Goal: Task Accomplishment & Management: Use online tool/utility

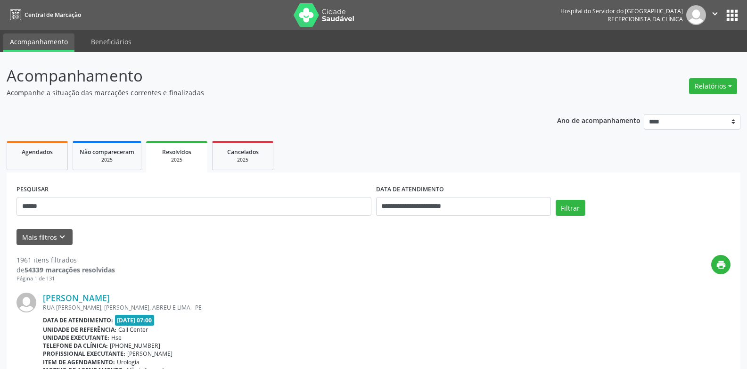
scroll to position [141, 0]
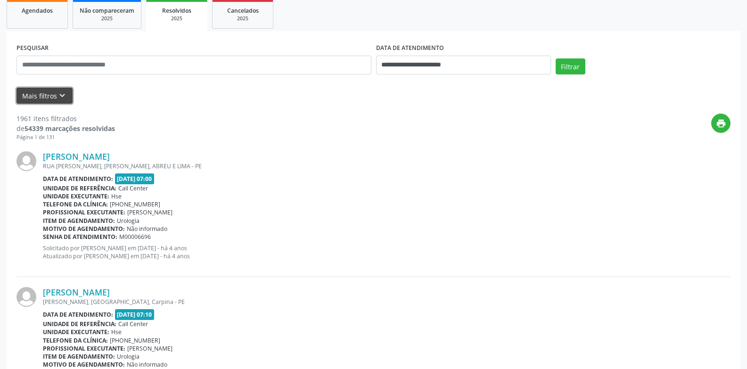
click at [55, 89] on button "Mais filtros keyboard_arrow_down" at bounding box center [45, 96] width 56 height 17
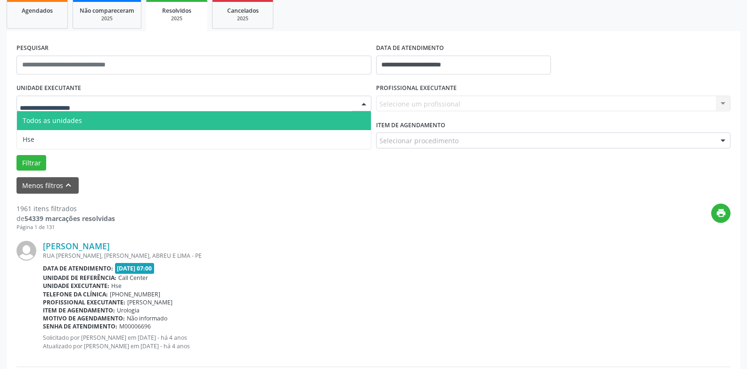
click at [74, 127] on span "Todos as unidades" at bounding box center [194, 120] width 354 height 19
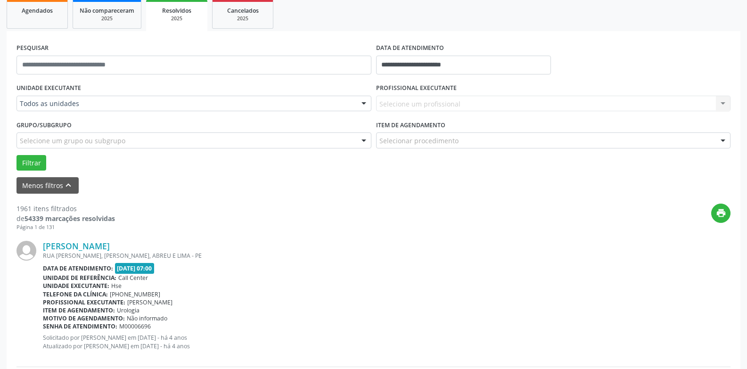
click at [87, 97] on div "Todos as unidades" at bounding box center [194, 104] width 355 height 16
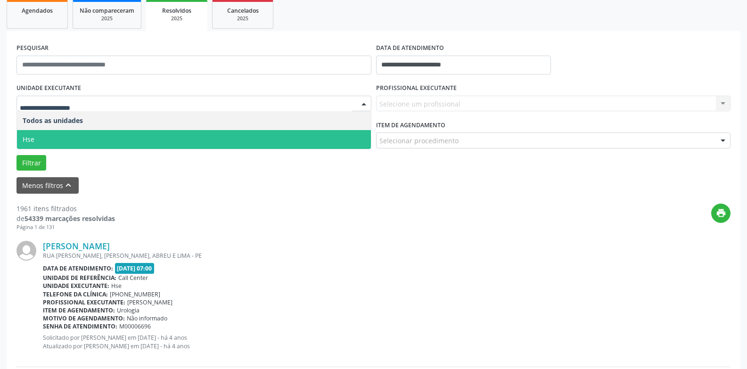
drag, startPoint x: 82, startPoint y: 137, endPoint x: 114, endPoint y: 132, distance: 32.3
click at [83, 137] on span "Hse" at bounding box center [194, 139] width 354 height 19
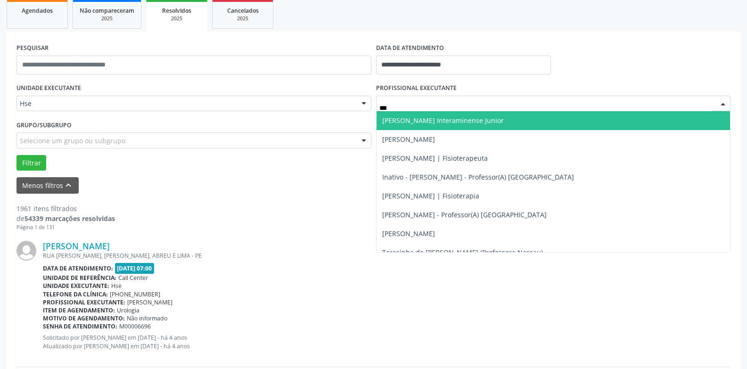
type input "****"
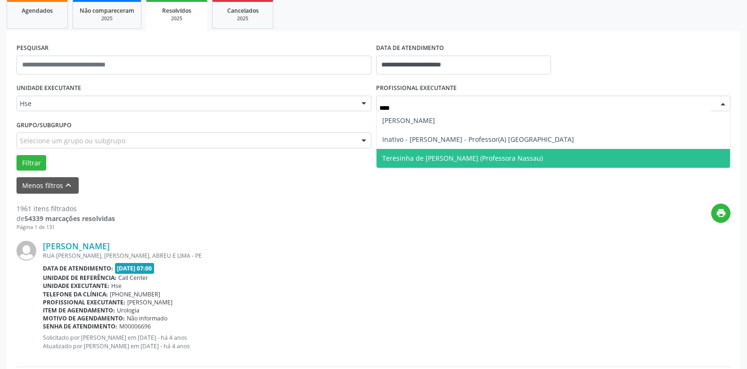
click at [417, 157] on span "Teresinha de [PERSON_NAME] (Professora Nassau)" at bounding box center [462, 158] width 161 height 9
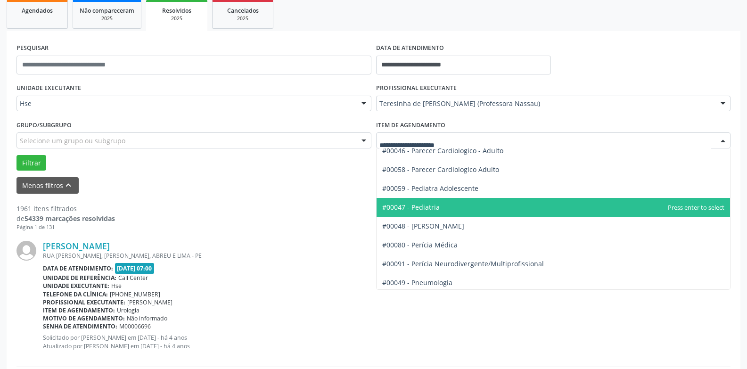
scroll to position [1367, 0]
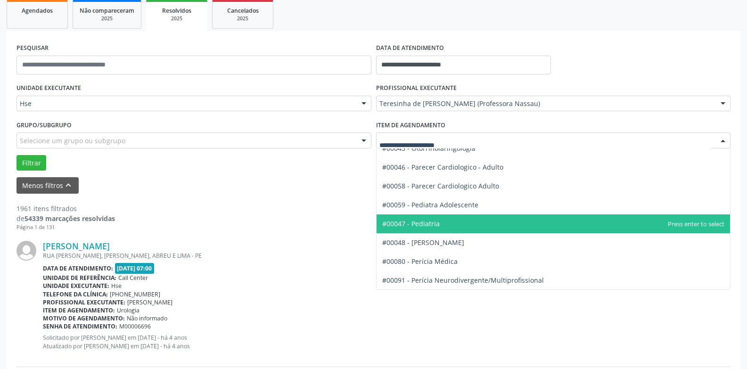
click at [454, 222] on span "#00047 - Pediatria" at bounding box center [554, 224] width 354 height 19
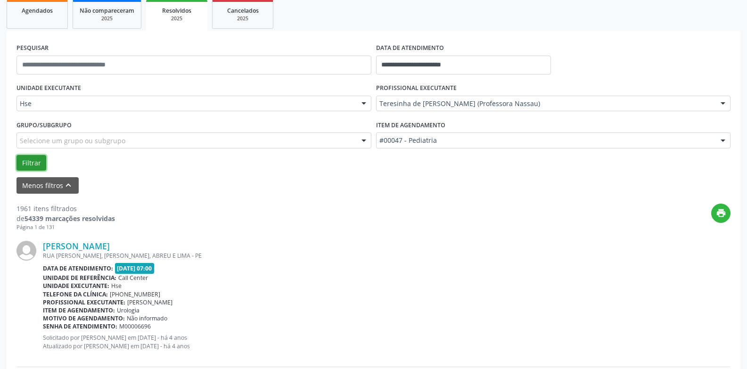
click at [32, 159] on button "Filtrar" at bounding box center [32, 163] width 30 height 16
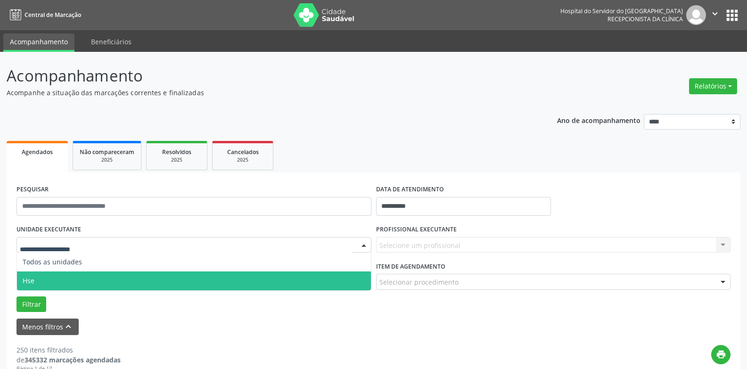
click at [109, 272] on span "Hse" at bounding box center [194, 281] width 354 height 19
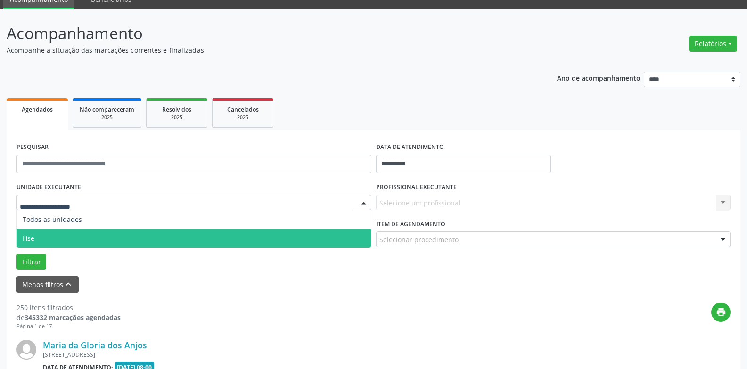
scroll to position [42, 0]
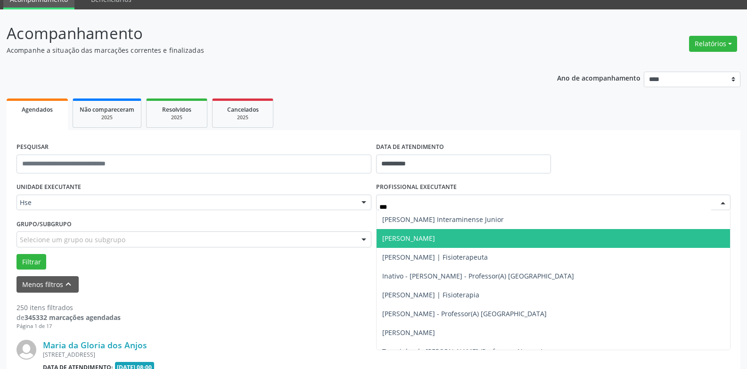
type input "****"
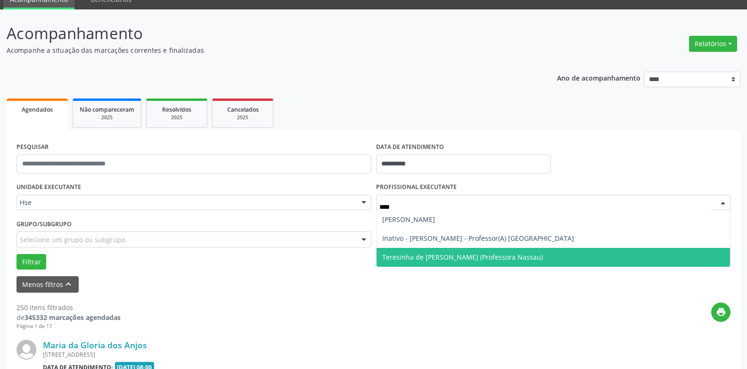
click at [419, 257] on span "Teresinha de [PERSON_NAME] (Professora Nassau)" at bounding box center [462, 257] width 161 height 9
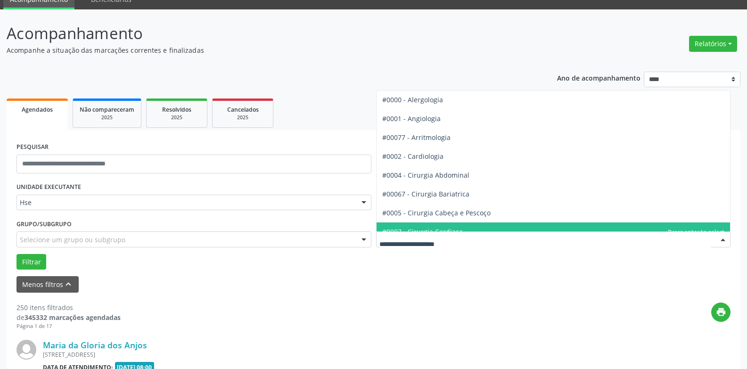
click at [412, 232] on div "#0000 - Alergologia #0001 - Angiologia #00077 - Arritmologia #0002 - Cardiologi…" at bounding box center [553, 240] width 355 height 16
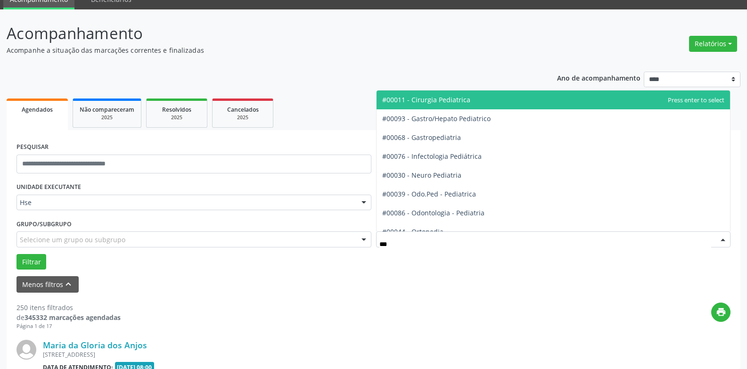
type input "****"
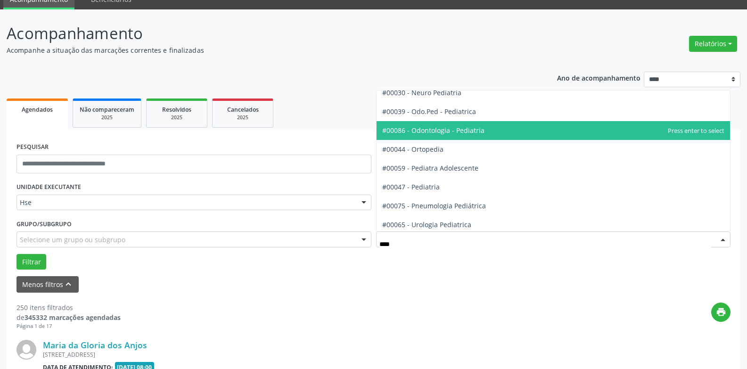
scroll to position [85, 0]
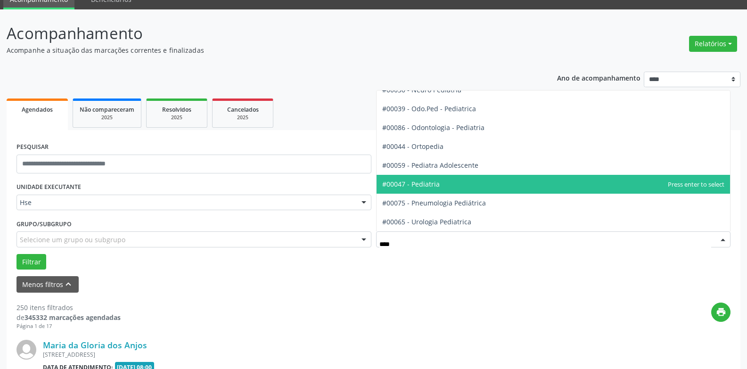
click at [438, 185] on span "#00047 - Pediatria" at bounding box center [411, 184] width 58 height 9
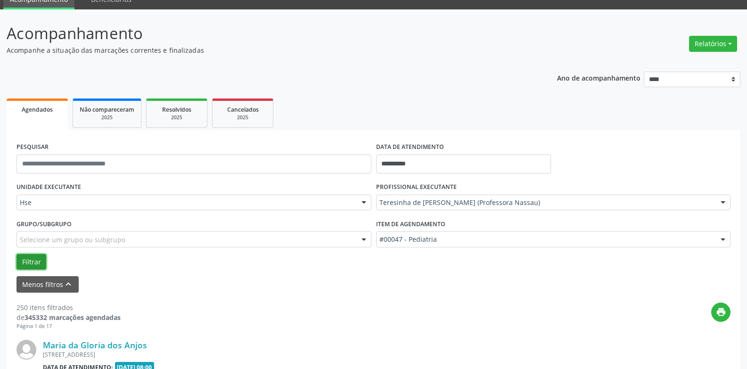
click at [32, 257] on button "Filtrar" at bounding box center [32, 262] width 30 height 16
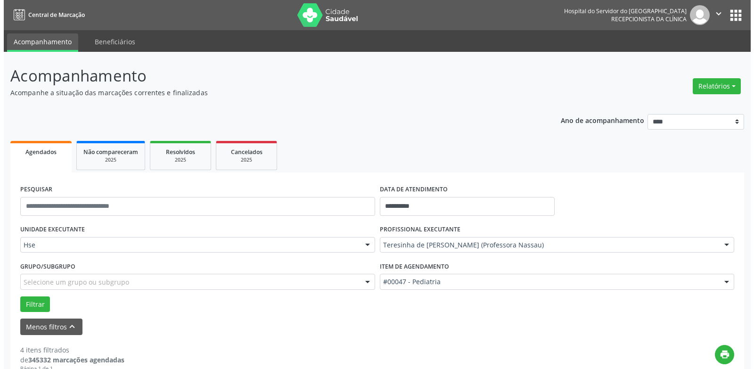
scroll to position [492, 0]
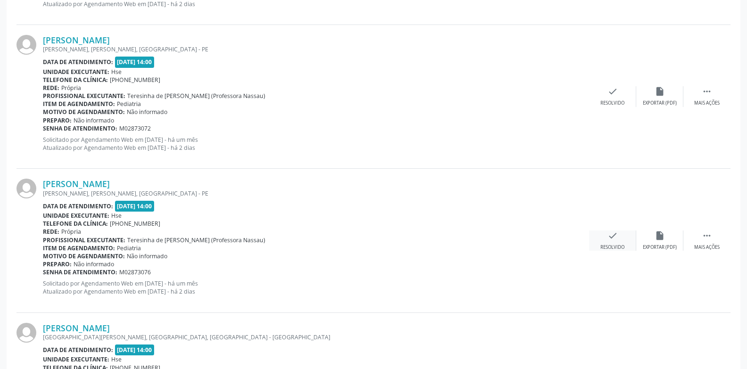
click at [595, 232] on div "check Resolvido" at bounding box center [612, 241] width 47 height 20
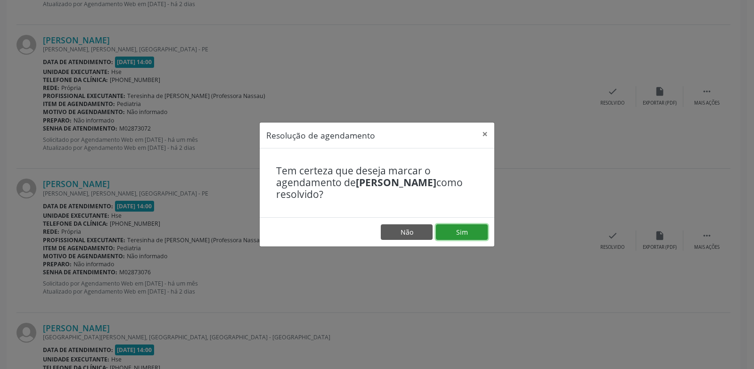
click at [478, 231] on button "Sim" at bounding box center [462, 232] width 52 height 16
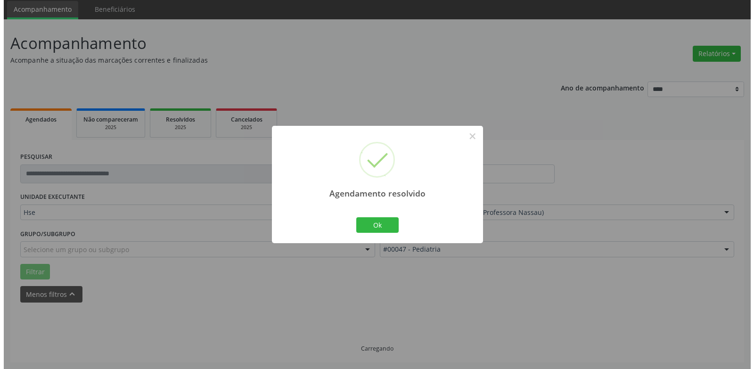
scroll to position [452, 0]
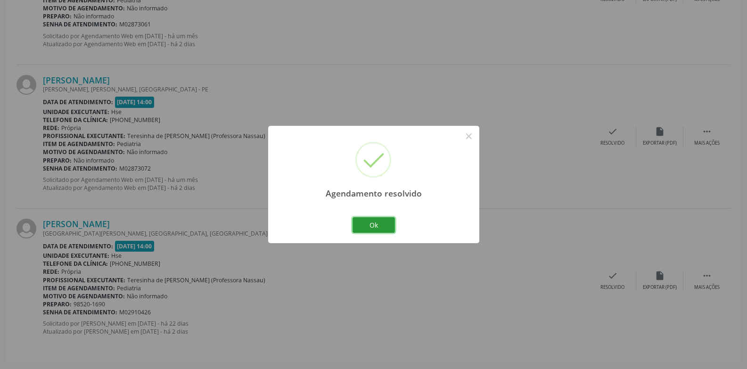
drag, startPoint x: 365, startPoint y: 220, endPoint x: 414, endPoint y: 190, distance: 57.6
click at [365, 220] on button "Ok" at bounding box center [374, 225] width 42 height 16
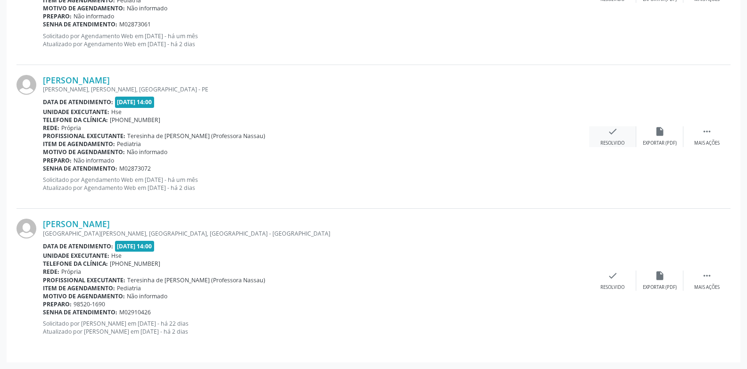
click at [615, 132] on icon "check" at bounding box center [613, 131] width 10 height 10
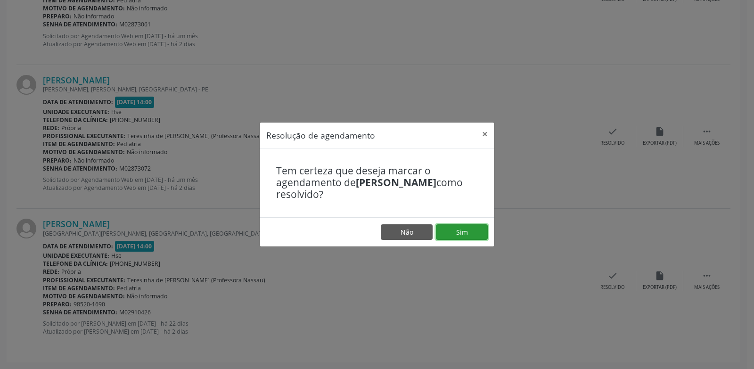
click at [469, 232] on button "Sim" at bounding box center [462, 232] width 52 height 16
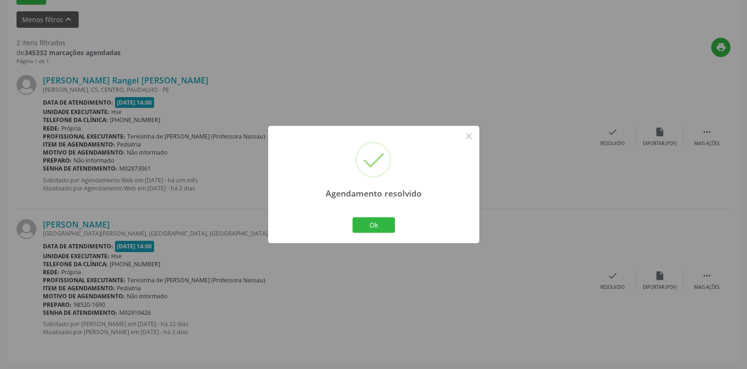
scroll to position [0, 0]
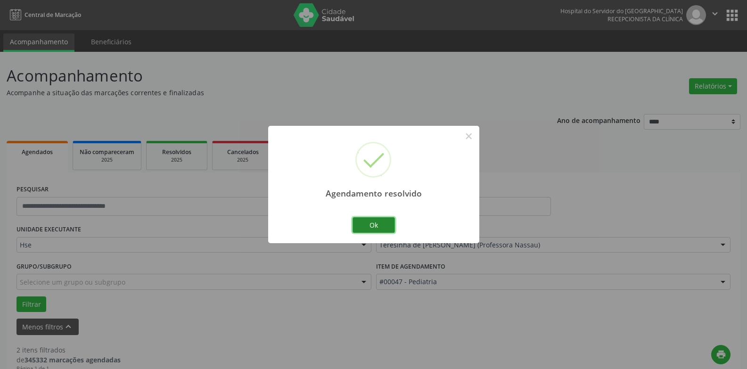
click at [375, 225] on button "Ok" at bounding box center [374, 225] width 42 height 16
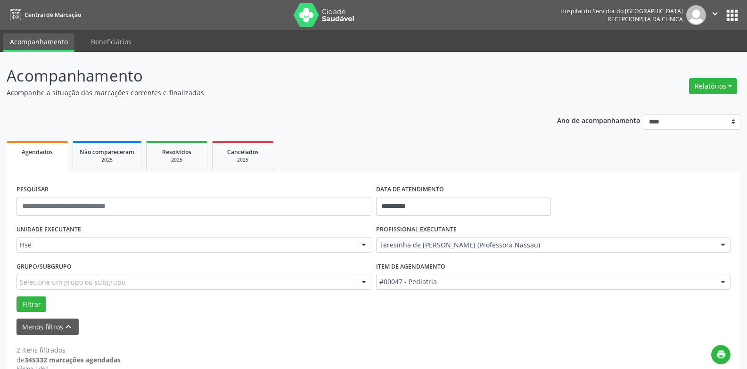
scroll to position [204, 0]
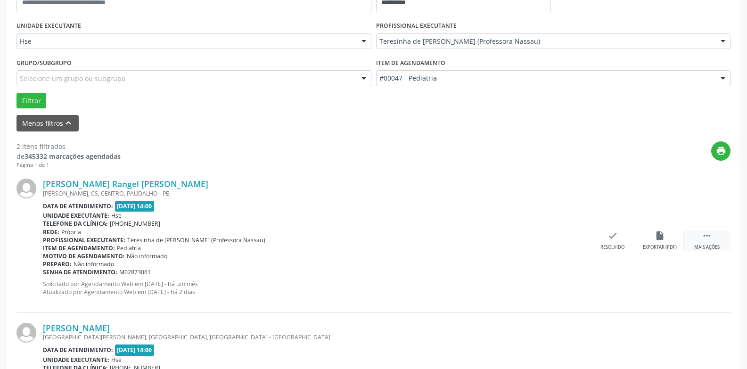
click at [708, 242] on div " Mais ações" at bounding box center [707, 241] width 47 height 20
click at [658, 240] on icon "alarm_off" at bounding box center [660, 236] width 10 height 10
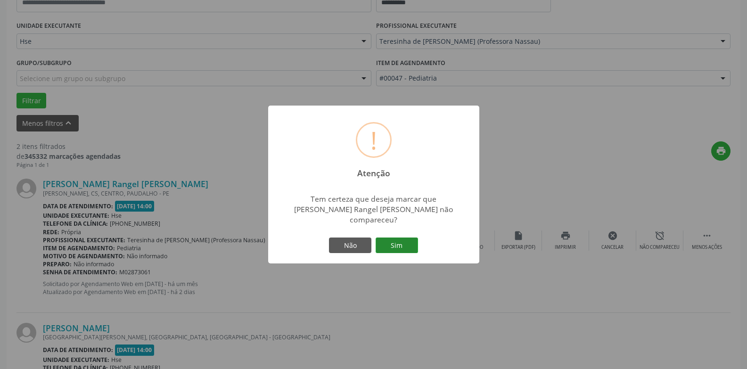
click at [409, 249] on button "Sim" at bounding box center [397, 246] width 42 height 16
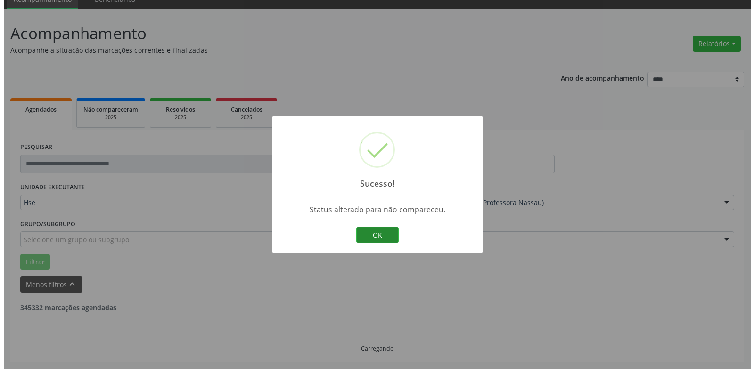
scroll to position [164, 0]
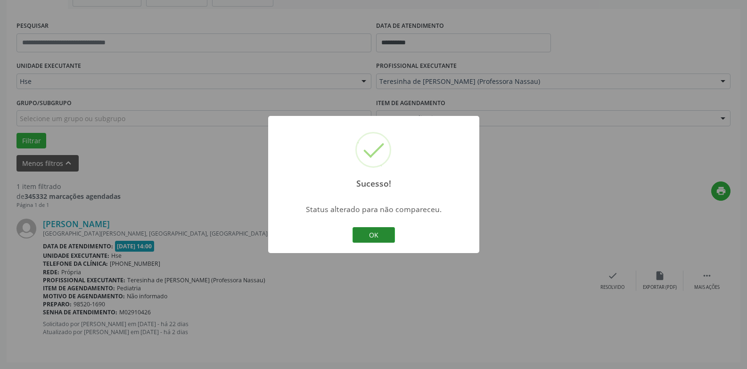
click at [381, 236] on button "OK" at bounding box center [374, 235] width 42 height 16
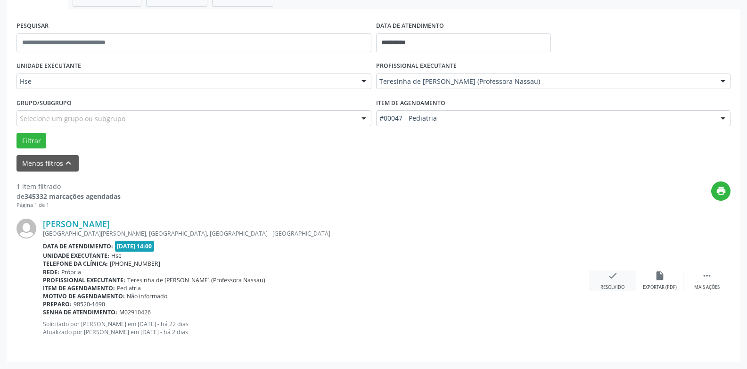
click at [614, 274] on icon "check" at bounding box center [613, 276] width 10 height 10
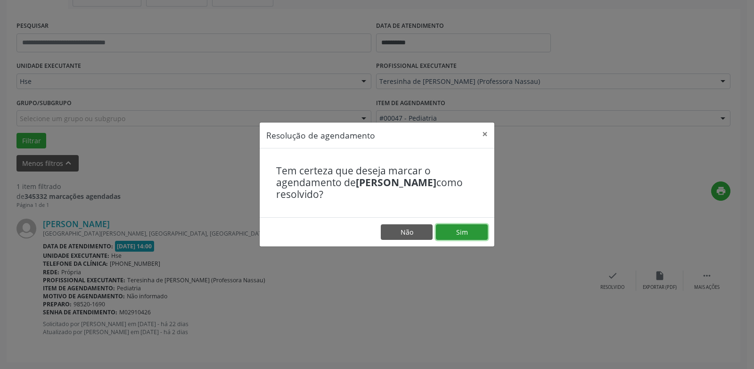
click at [469, 227] on button "Sim" at bounding box center [462, 232] width 52 height 16
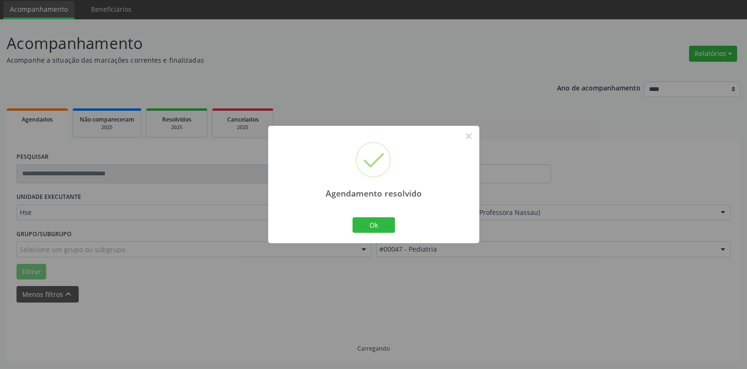
scroll to position [12, 0]
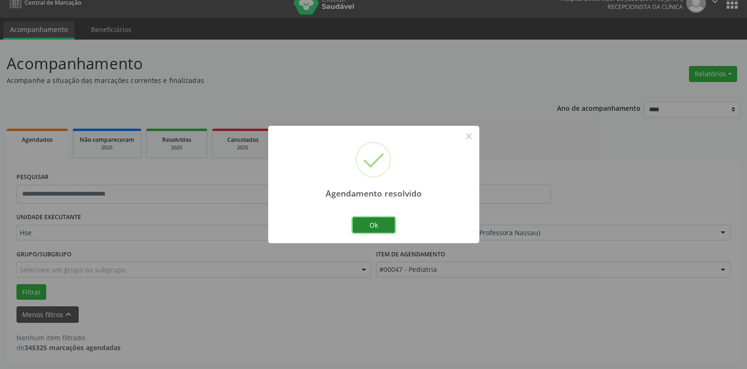
click at [380, 228] on button "Ok" at bounding box center [374, 225] width 42 height 16
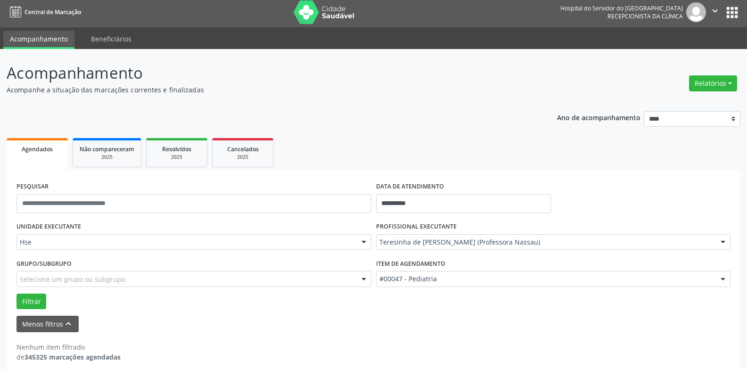
scroll to position [0, 0]
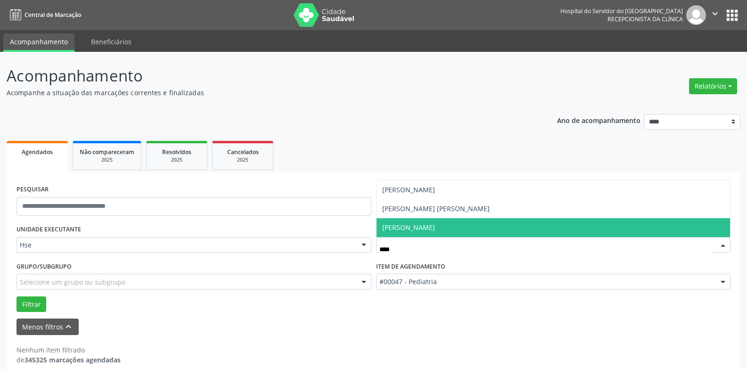
type input "*****"
click at [432, 226] on span "[PERSON_NAME]" at bounding box center [554, 227] width 354 height 19
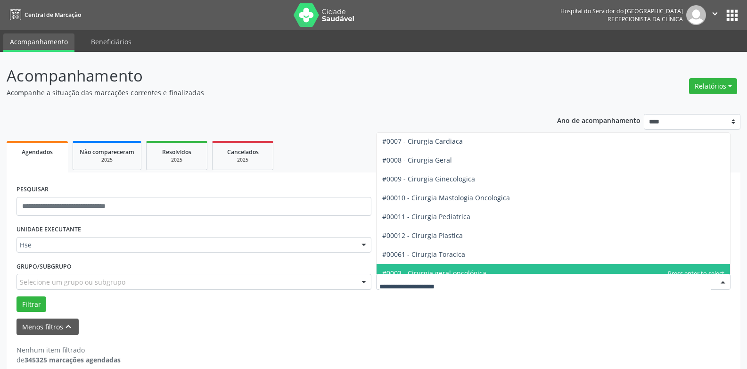
scroll to position [132, 0]
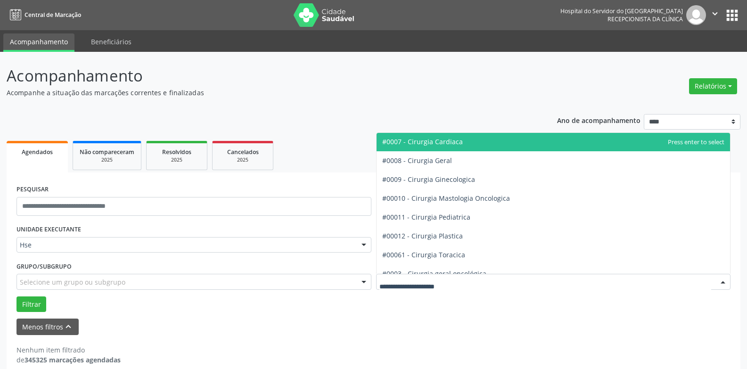
click at [462, 139] on span "#0007 - Cirurgia Cardiaca" at bounding box center [554, 141] width 354 height 19
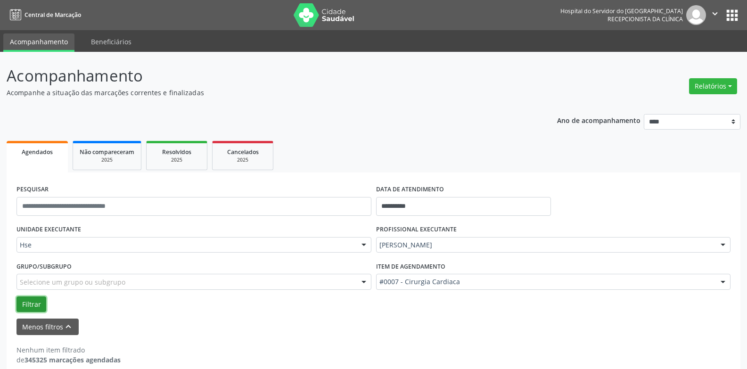
click at [37, 300] on button "Filtrar" at bounding box center [32, 305] width 30 height 16
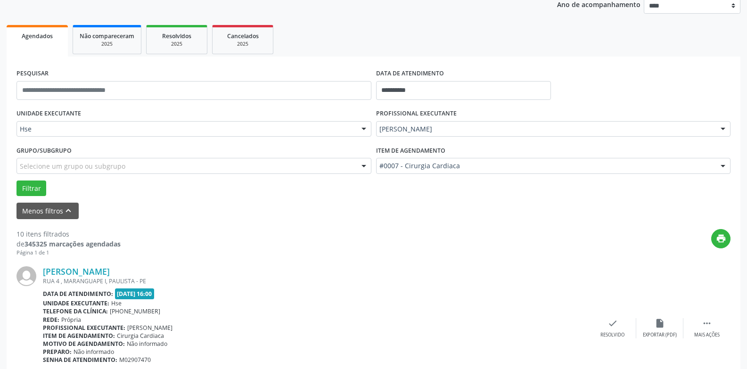
scroll to position [141, 0]
